Goal: Transaction & Acquisition: Purchase product/service

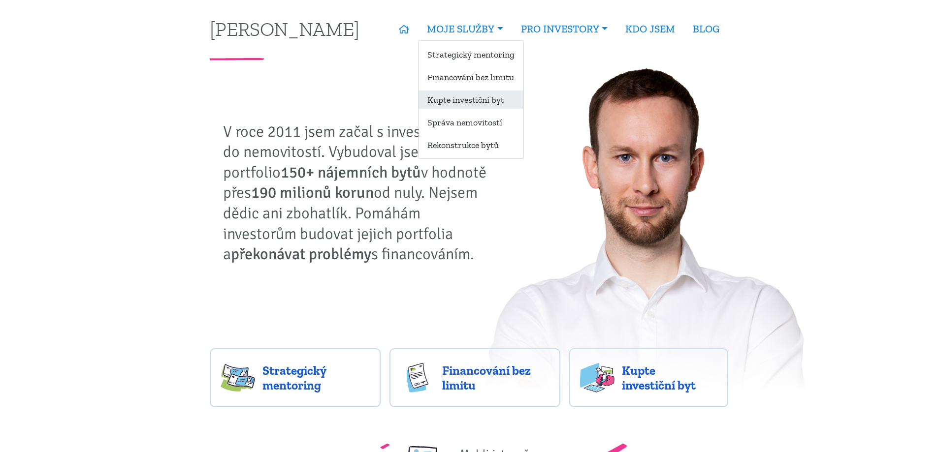
click at [494, 103] on link "Kupte investiční byt" at bounding box center [470, 100] width 105 height 18
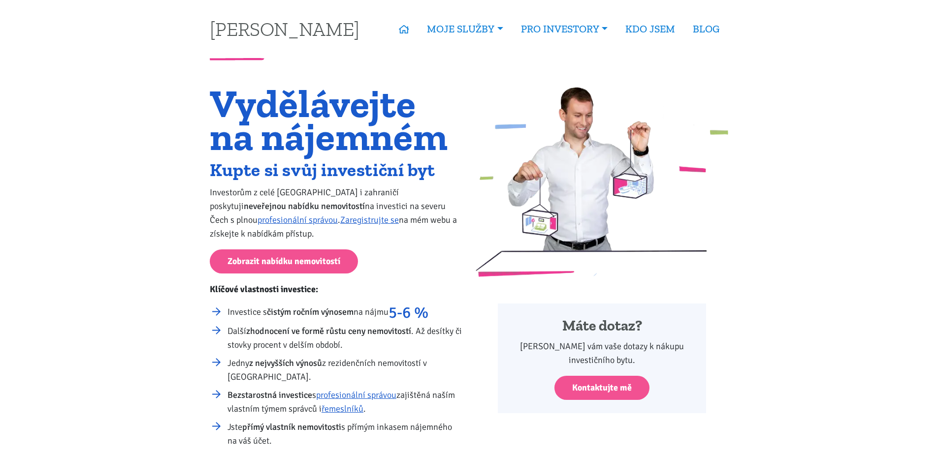
drag, startPoint x: 225, startPoint y: 170, endPoint x: 463, endPoint y: 231, distance: 245.5
click at [463, 231] on div "Vydělávejte na nájemném Kupte si svůj investiční byt Investorům z celé České re…" at bounding box center [336, 290] width 266 height 406
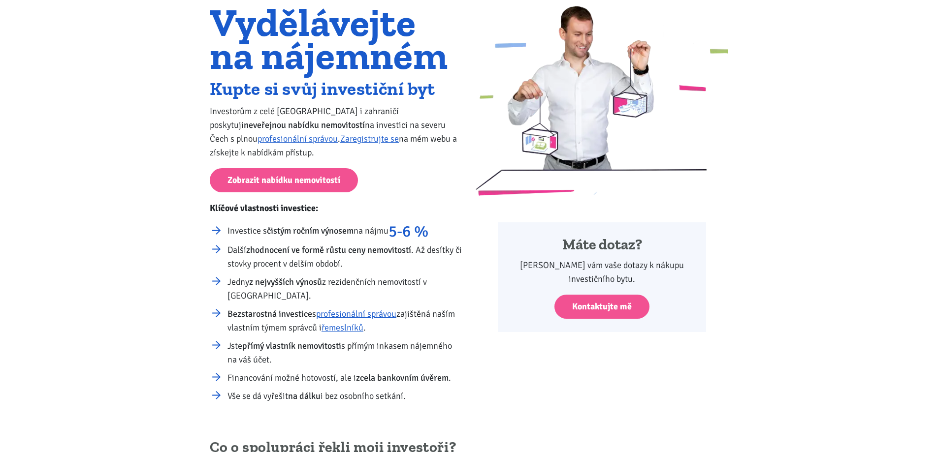
scroll to position [98, 0]
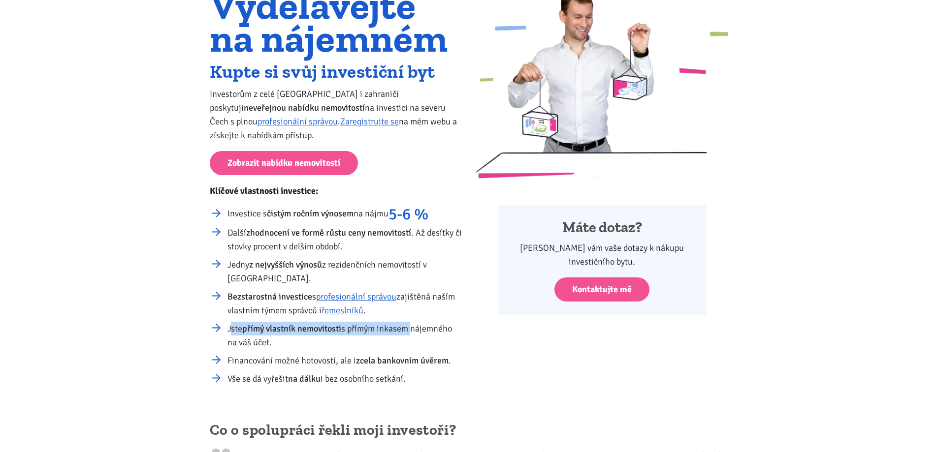
drag, startPoint x: 232, startPoint y: 325, endPoint x: 412, endPoint y: 328, distance: 180.2
click at [412, 328] on li "Jste přímý vlastník nemovitosti s přímým inkasem nájemného na váš účet." at bounding box center [344, 336] width 235 height 28
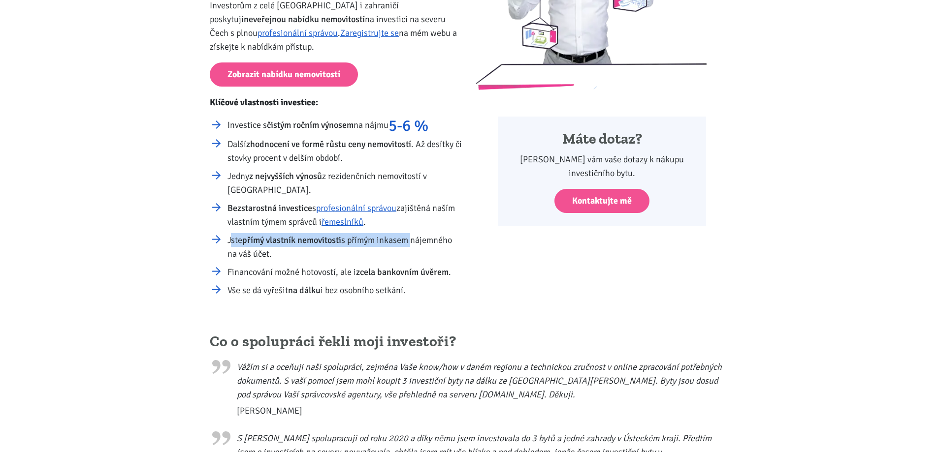
scroll to position [197, 0]
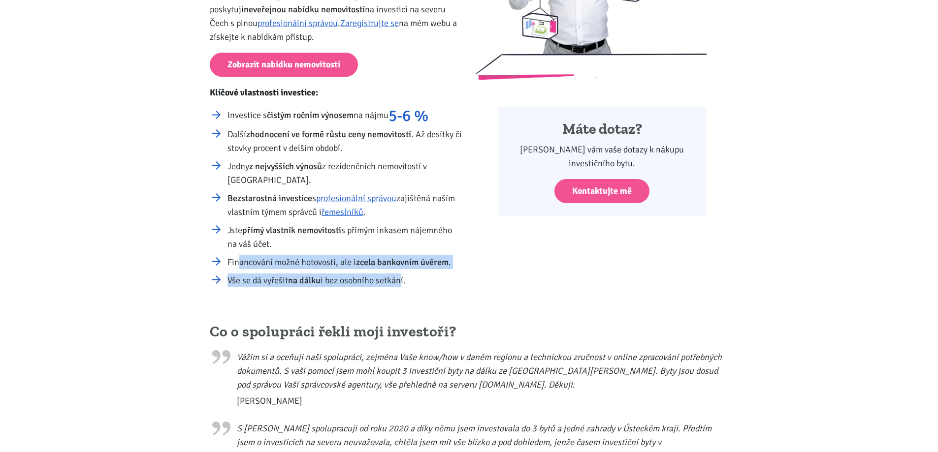
drag, startPoint x: 241, startPoint y: 263, endPoint x: 400, endPoint y: 283, distance: 159.7
click at [400, 283] on ul "Investice s čistým ročním výnosem na nájmu 5-6 % Další zhodnocení ve formě růst…" at bounding box center [336, 197] width 253 height 179
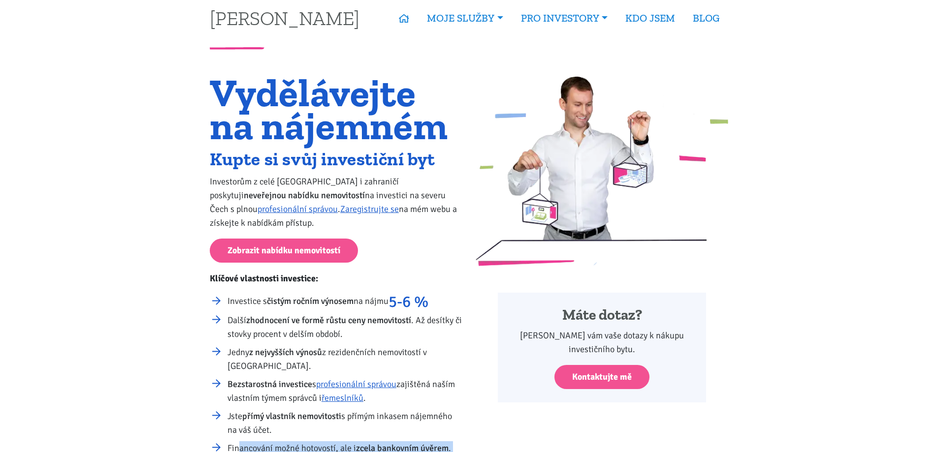
scroll to position [0, 0]
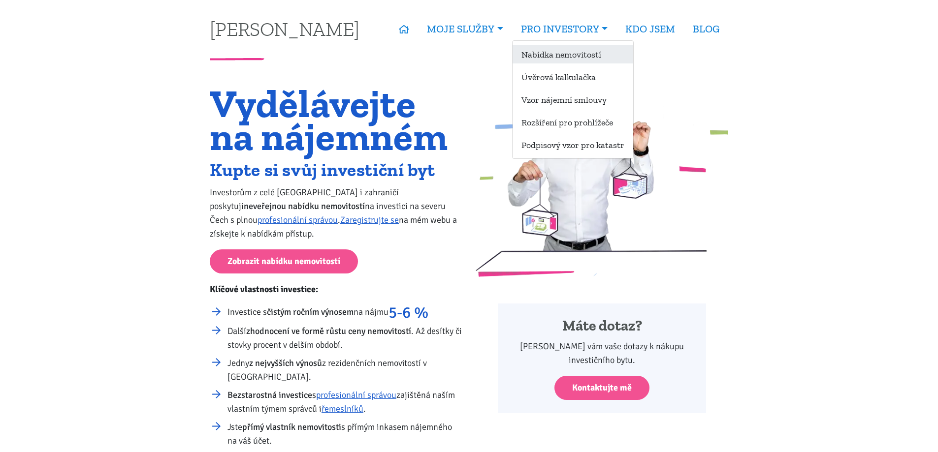
click at [552, 53] on link "Nabídka nemovitostí" at bounding box center [572, 54] width 121 height 18
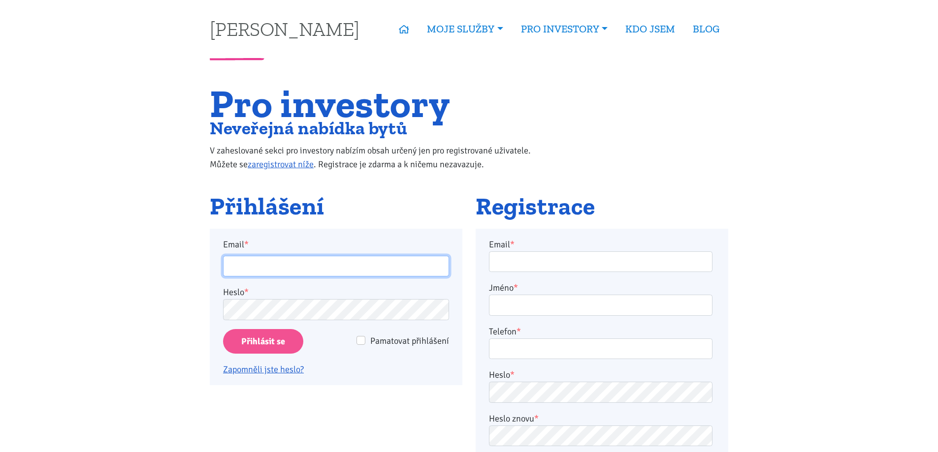
click at [310, 265] on input "Email *" at bounding box center [336, 266] width 226 height 21
type input "bouskatomas1304@gmail.com"
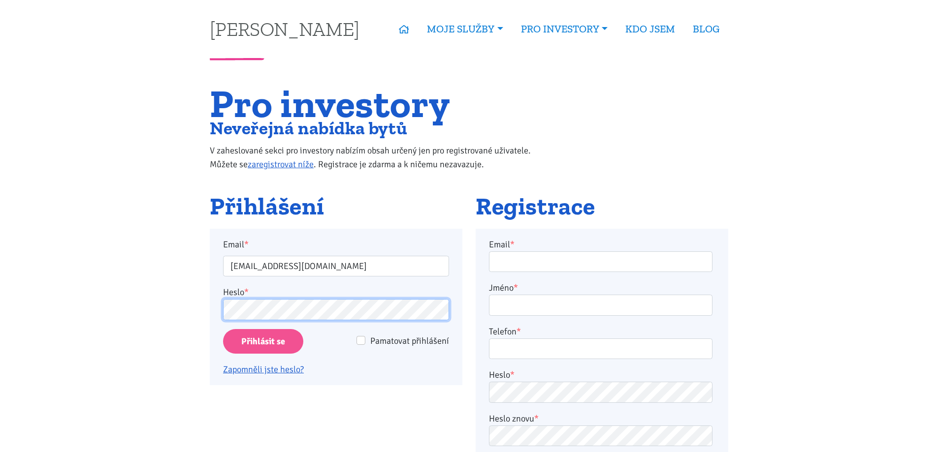
click at [223, 329] on input "Přihlásit se" at bounding box center [263, 341] width 80 height 25
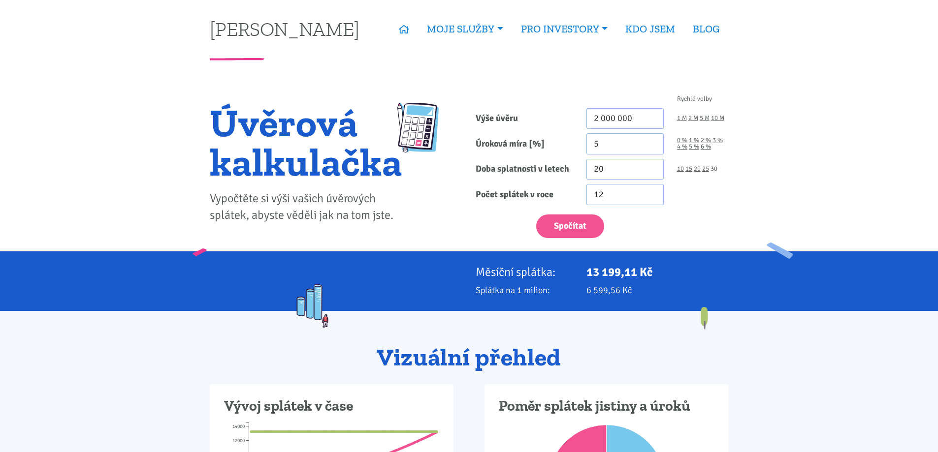
click at [712, 169] on link "30" at bounding box center [713, 169] width 7 height 6
type input "30"
click at [680, 145] on link "4 %" at bounding box center [682, 147] width 10 height 6
type input "4"
click at [575, 228] on button "Spočítat" at bounding box center [570, 227] width 68 height 24
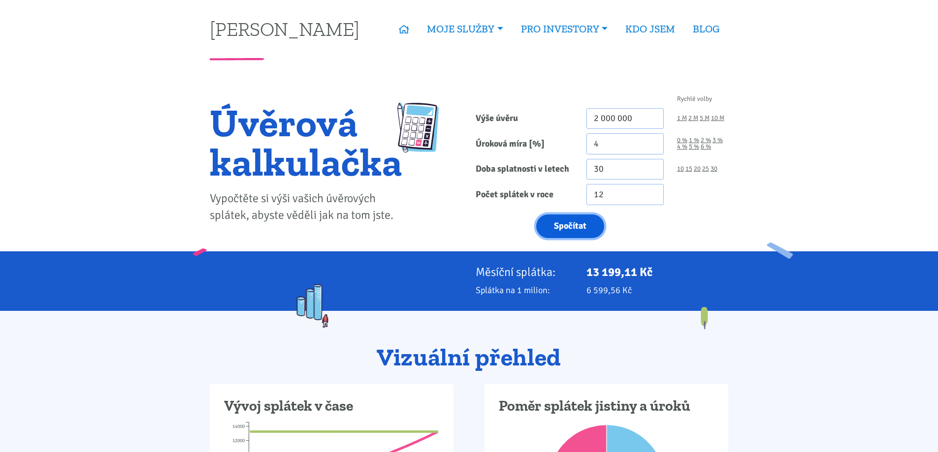
type input "2000000"
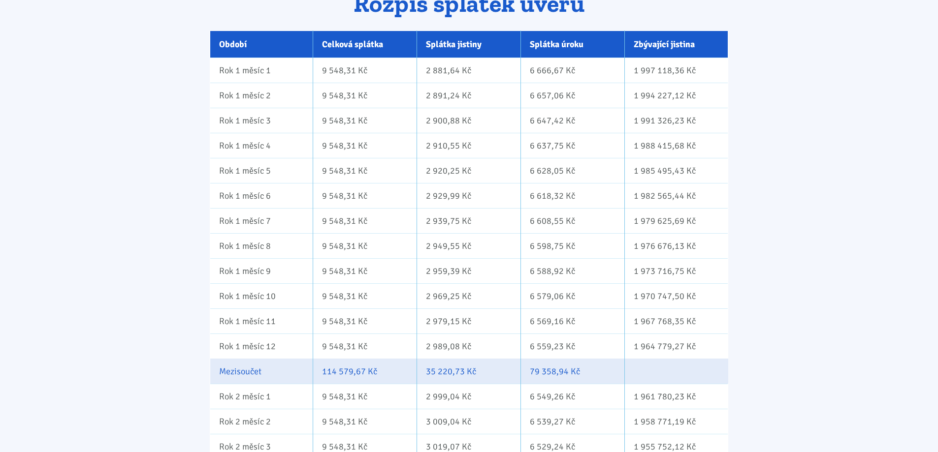
scroll to position [640, 0]
